Goal: Task Accomplishment & Management: Use online tool/utility

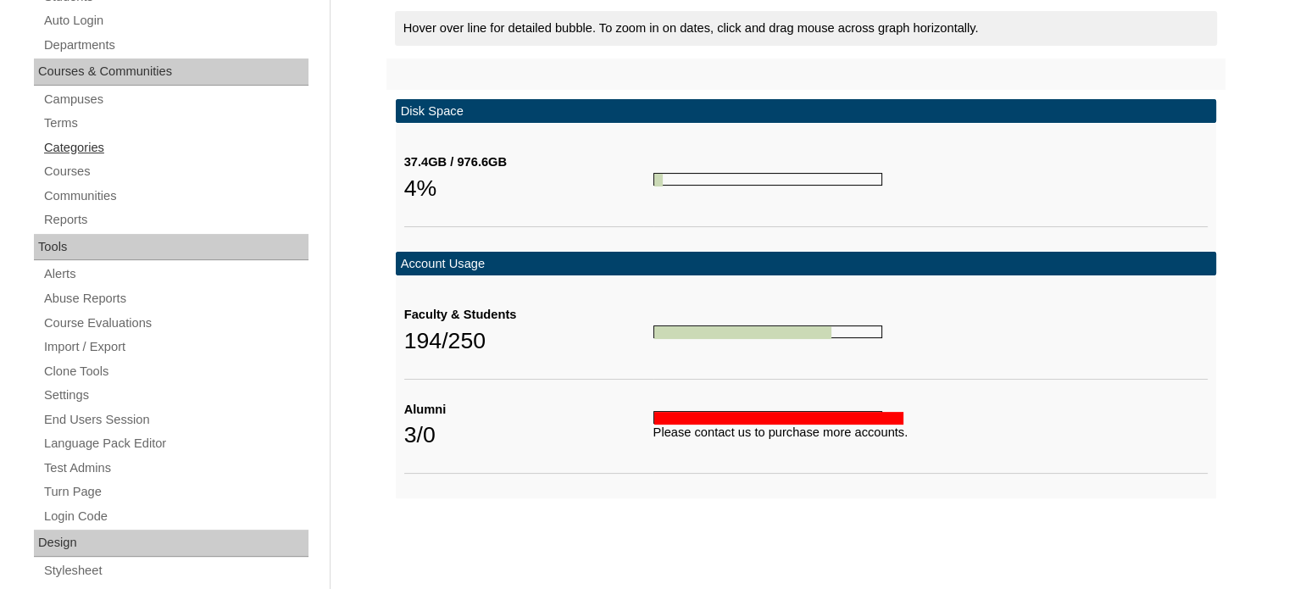
scroll to position [327, 0]
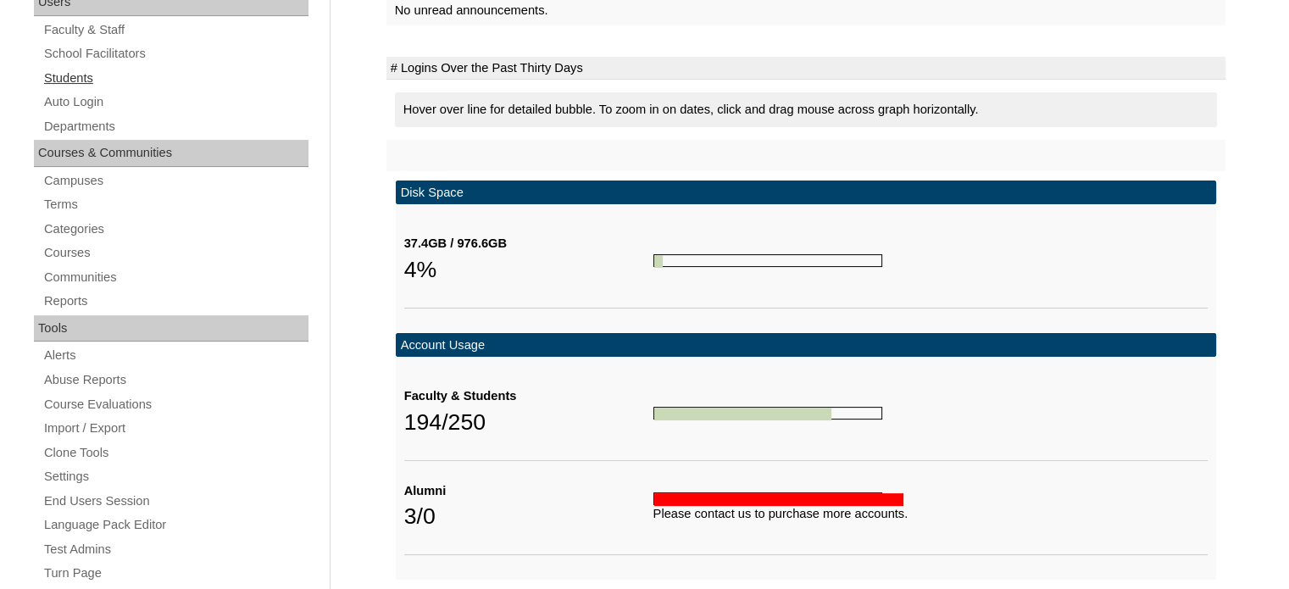
click at [85, 75] on link "Students" at bounding box center [175, 78] width 266 height 21
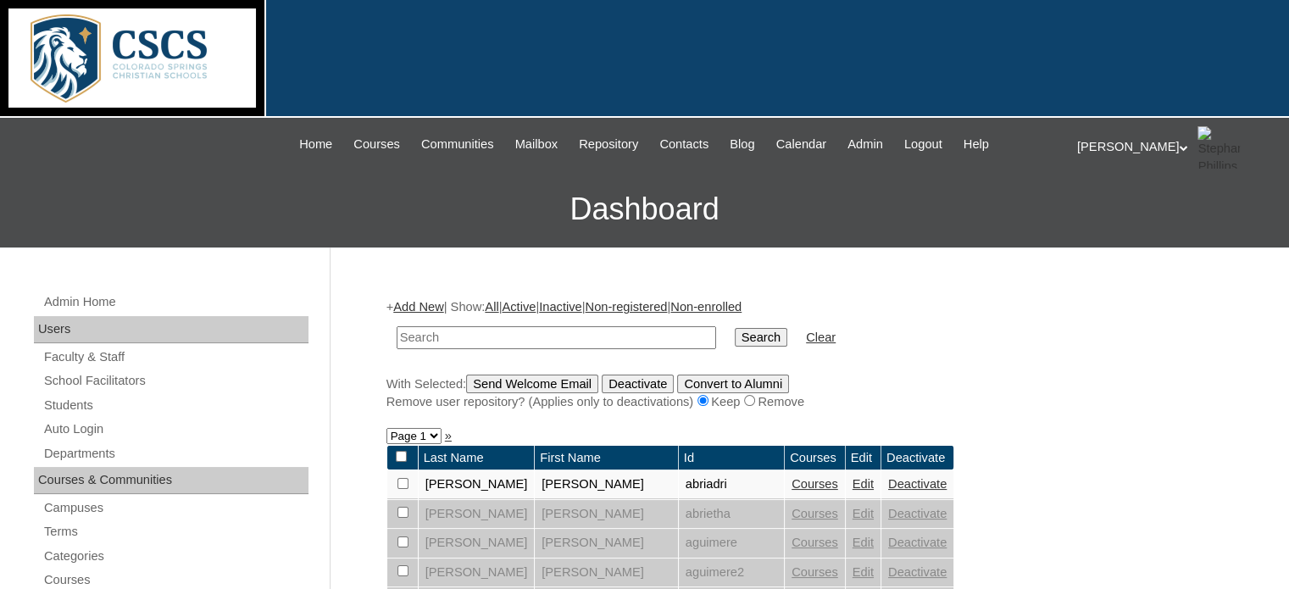
click at [420, 334] on input "text" at bounding box center [555, 337] width 319 height 23
type input "lylah"
click at [735, 328] on input "Search" at bounding box center [761, 337] width 53 height 19
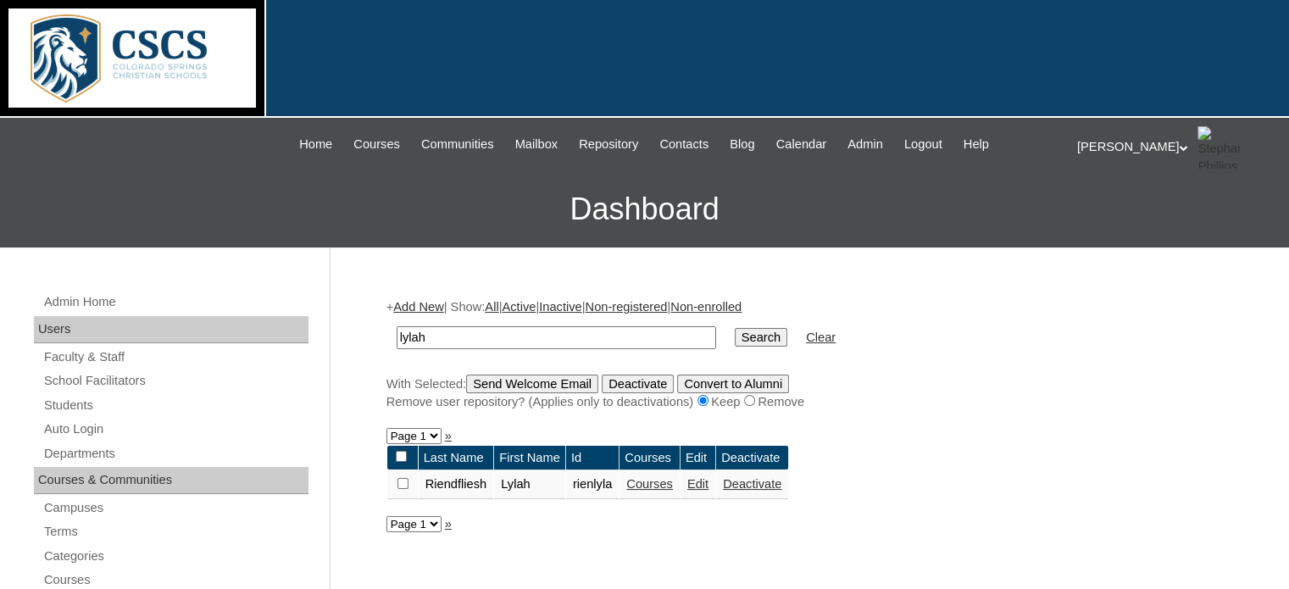
click at [654, 485] on link "Courses" at bounding box center [649, 484] width 47 height 14
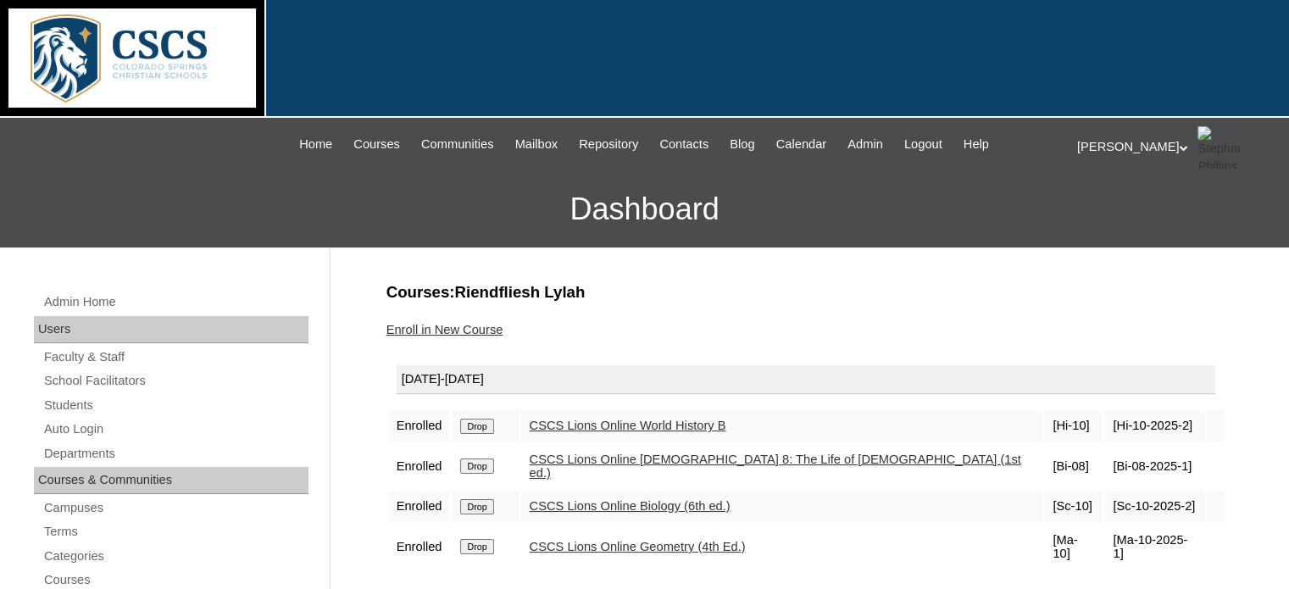
click at [681, 457] on link "CSCS Lions Online Bible 8: The Life of Christ (1st ed.)" at bounding box center [774, 466] width 491 height 28
click at [86, 397] on link "Students" at bounding box center [175, 405] width 266 height 21
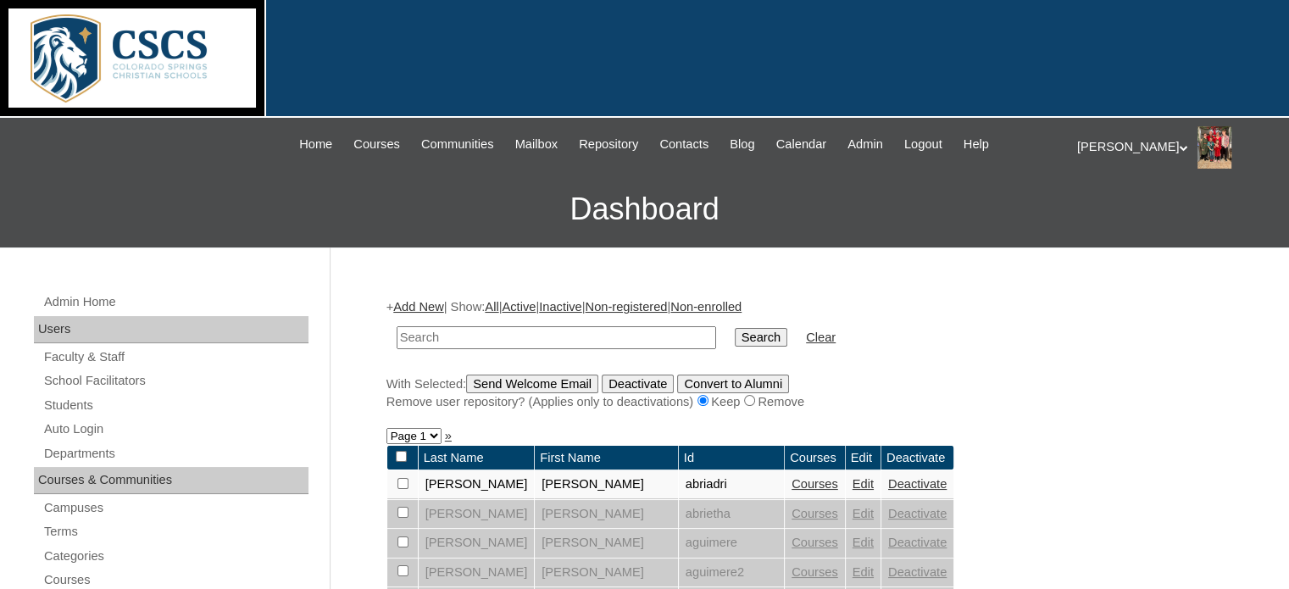
click at [428, 327] on input "text" at bounding box center [555, 337] width 319 height 23
type input "brody"
click at [735, 335] on input "Search" at bounding box center [761, 337] width 53 height 19
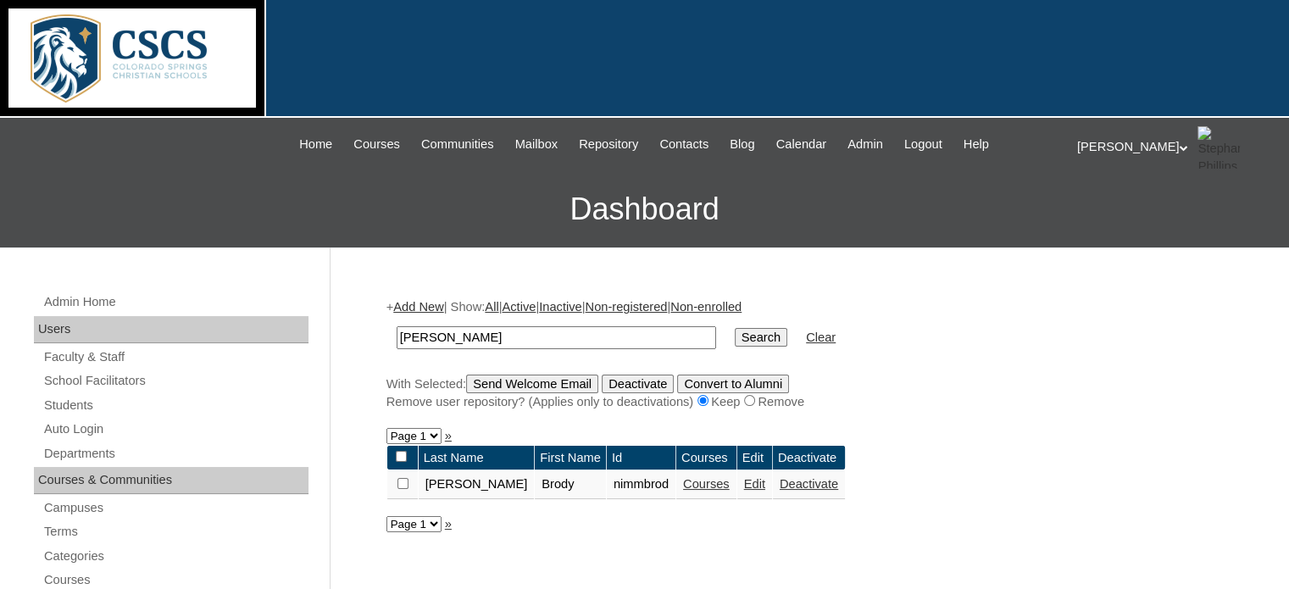
click at [683, 485] on link "Courses" at bounding box center [706, 484] width 47 height 14
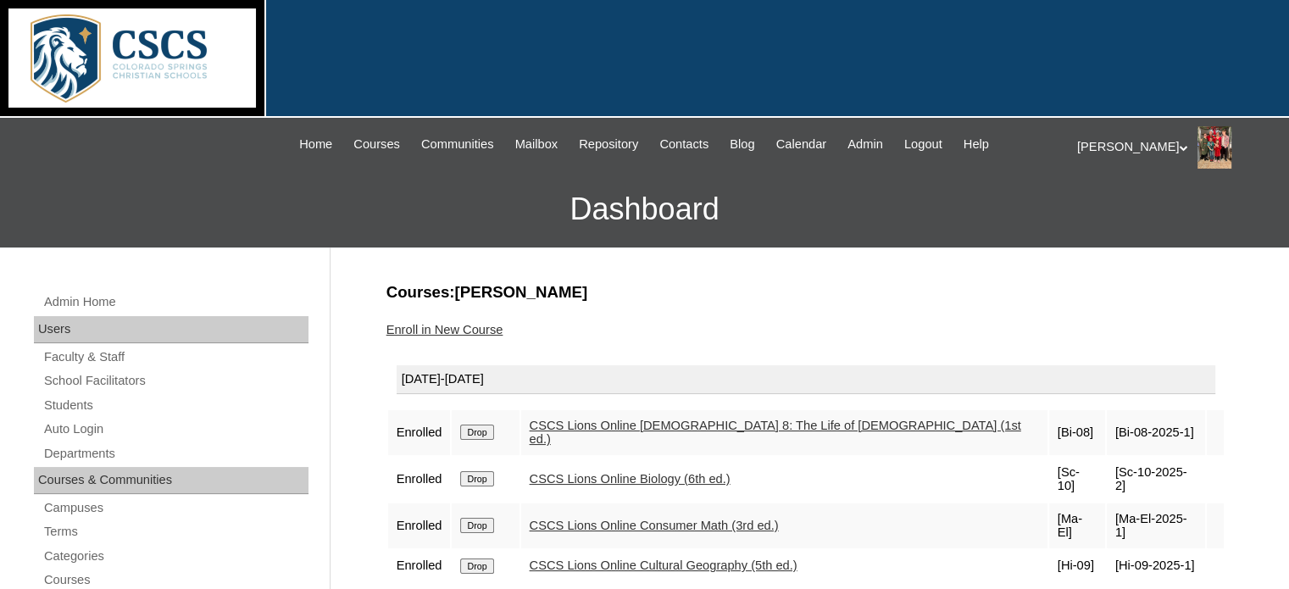
click at [594, 419] on link "CSCS Lions Online Bible 8: The Life of Christ (1st ed.)" at bounding box center [774, 433] width 491 height 28
click at [77, 430] on link "Auto Login" at bounding box center [175, 429] width 266 height 21
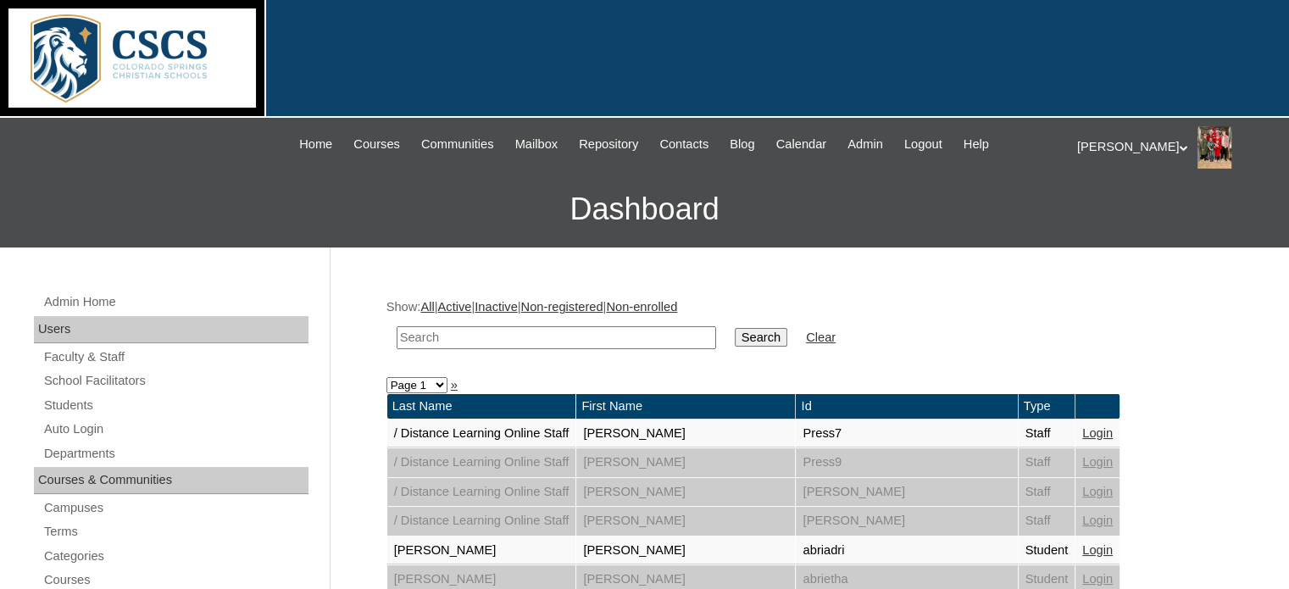
click at [443, 334] on input "text" at bounding box center [555, 337] width 319 height 23
type input "[PERSON_NAME]"
click at [735, 328] on input "Search" at bounding box center [761, 337] width 53 height 19
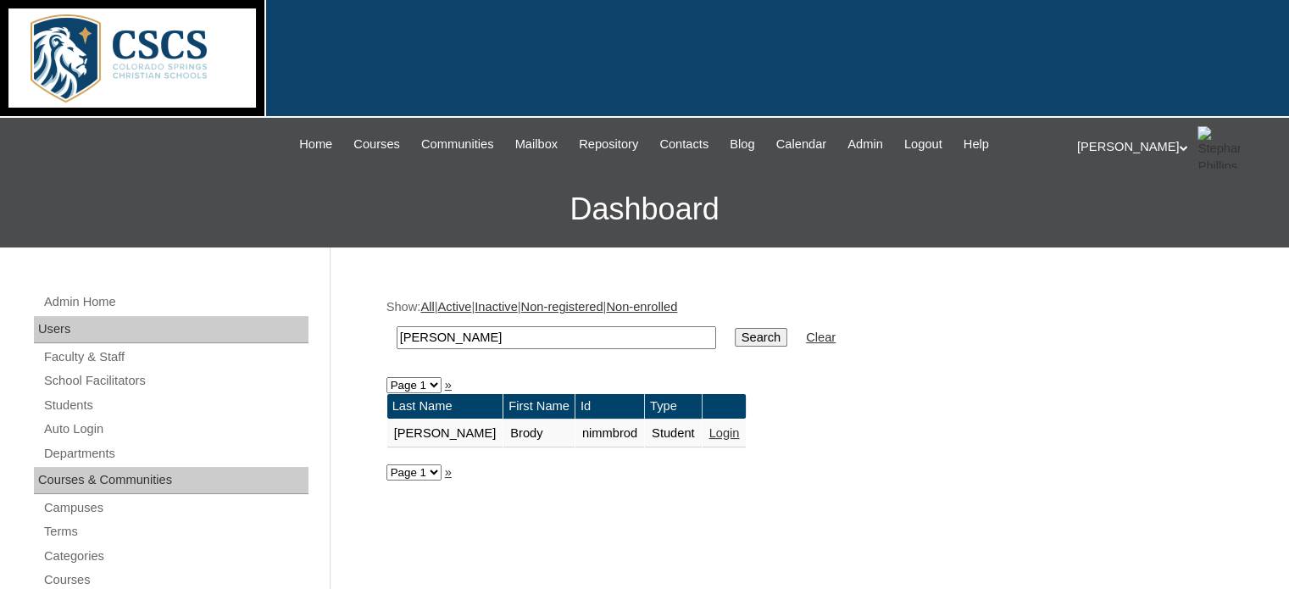
click at [709, 432] on link "Login" at bounding box center [724, 433] width 30 height 14
